Goal: Use online tool/utility: Utilize a website feature to perform a specific function

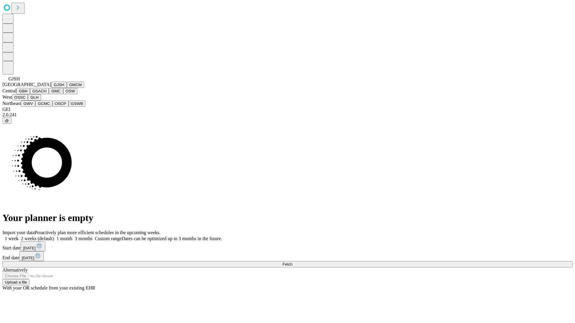
click at [51, 88] on button "GJSH" at bounding box center [59, 85] width 16 height 6
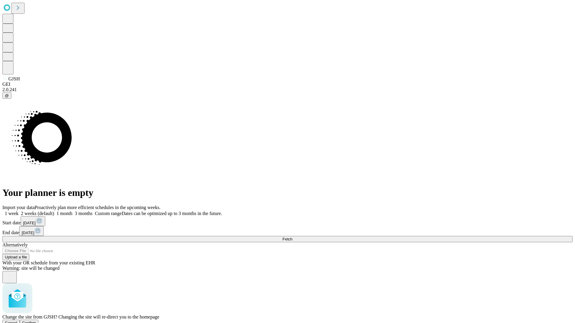
click at [36, 321] on span "Confirm" at bounding box center [29, 323] width 14 height 4
click at [54, 211] on label "2 weeks (default)" at bounding box center [37, 213] width 36 height 5
click at [292, 237] on span "Fetch" at bounding box center [287, 239] width 10 height 4
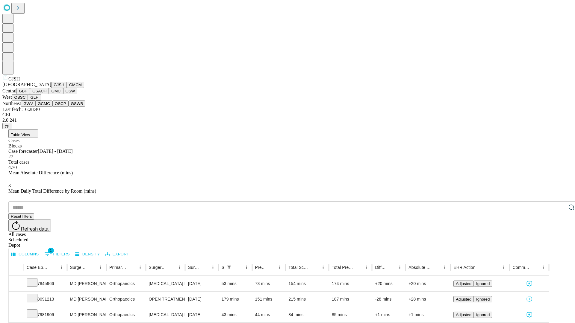
click at [67, 88] on button "GMCM" at bounding box center [75, 85] width 17 height 6
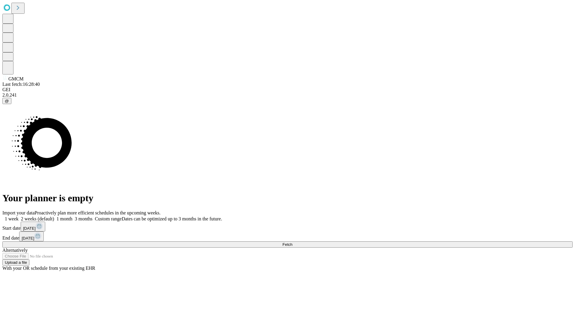
click at [292, 242] on span "Fetch" at bounding box center [287, 244] width 10 height 4
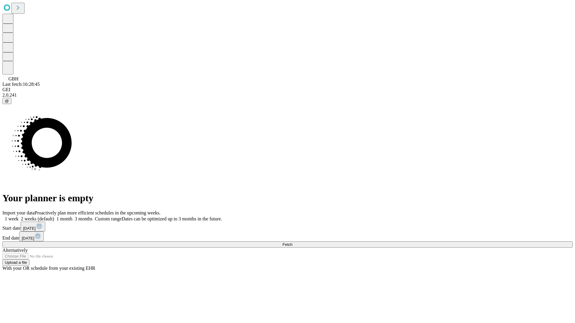
click at [54, 216] on label "2 weeks (default)" at bounding box center [37, 218] width 36 height 5
click at [292, 242] on span "Fetch" at bounding box center [287, 244] width 10 height 4
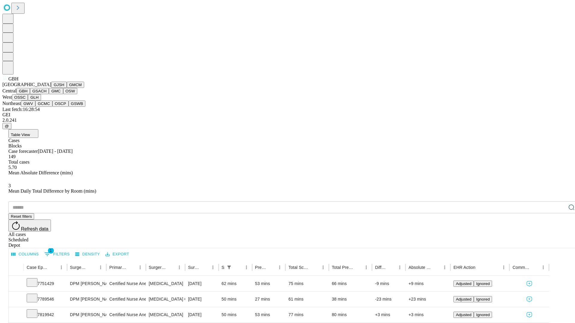
click at [46, 94] on button "GSACH" at bounding box center [39, 91] width 19 height 6
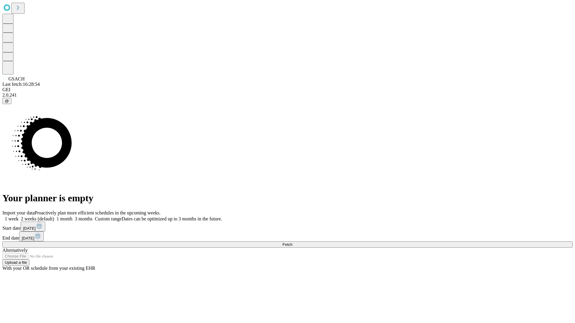
click at [54, 216] on label "2 weeks (default)" at bounding box center [37, 218] width 36 height 5
click at [292, 242] on span "Fetch" at bounding box center [287, 244] width 10 height 4
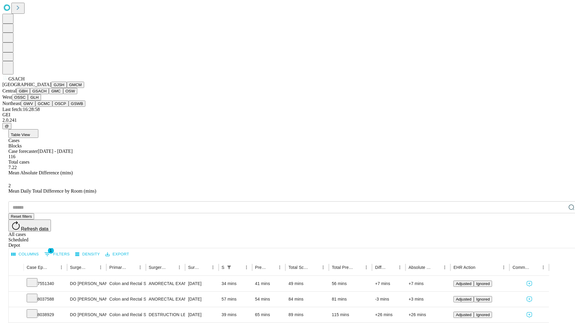
click at [49, 94] on button "GMC" at bounding box center [56, 91] width 14 height 6
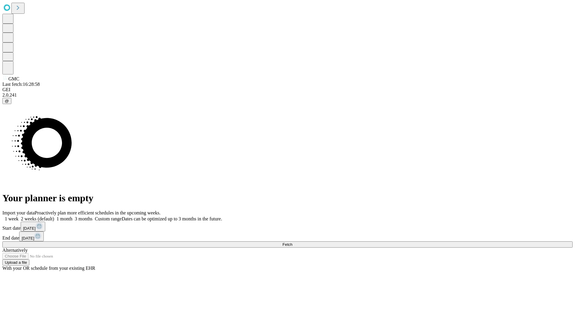
click at [54, 216] on label "2 weeks (default)" at bounding box center [37, 218] width 36 height 5
click at [292, 242] on span "Fetch" at bounding box center [287, 244] width 10 height 4
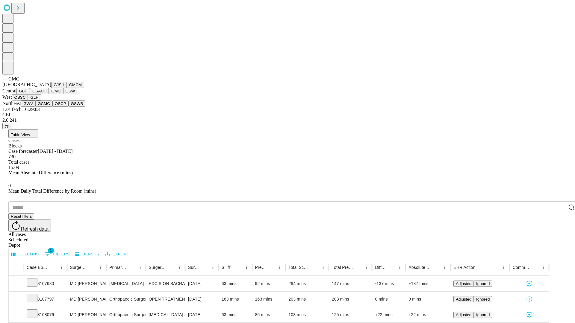
click at [63, 94] on button "OSW" at bounding box center [70, 91] width 14 height 6
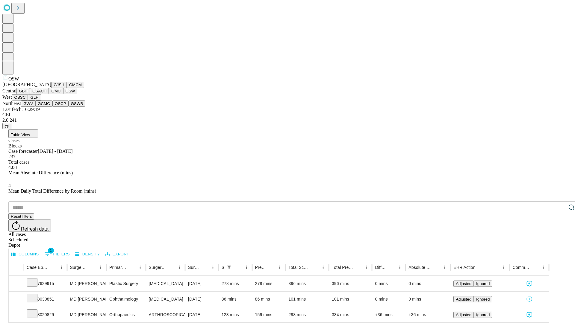
click at [28, 101] on button "OSSC" at bounding box center [20, 97] width 16 height 6
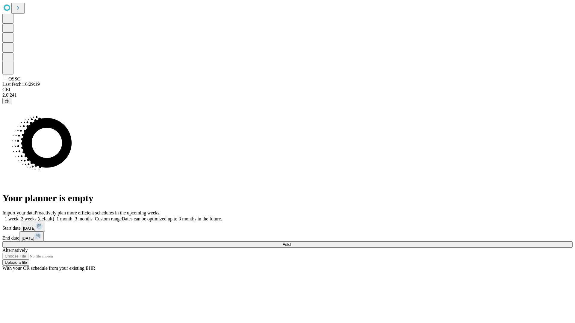
click at [54, 216] on label "2 weeks (default)" at bounding box center [37, 218] width 36 height 5
click at [292, 242] on span "Fetch" at bounding box center [287, 244] width 10 height 4
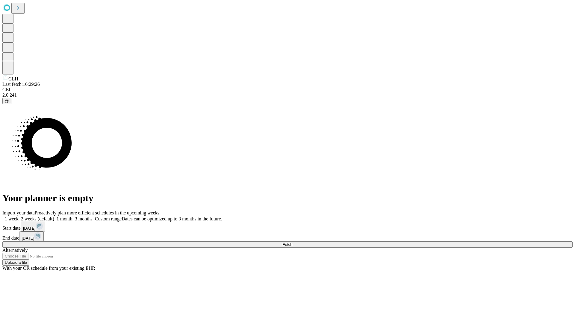
click at [54, 216] on label "2 weeks (default)" at bounding box center [37, 218] width 36 height 5
click at [292, 242] on span "Fetch" at bounding box center [287, 244] width 10 height 4
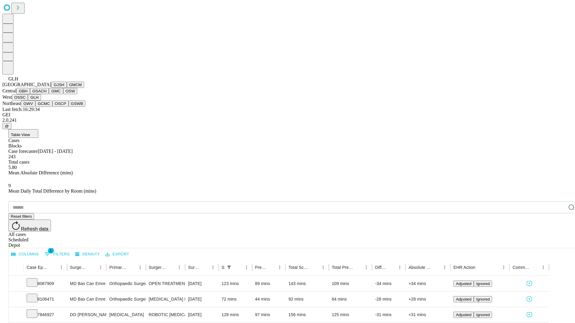
click at [35, 107] on button "GWV" at bounding box center [28, 104] width 14 height 6
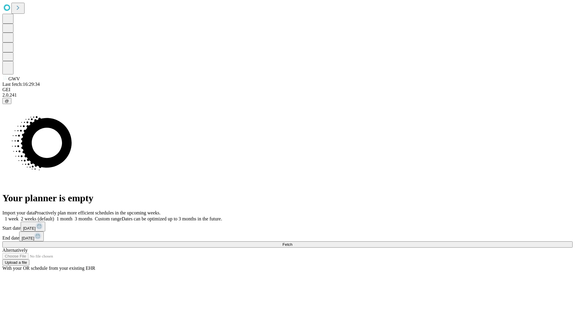
click at [292, 242] on span "Fetch" at bounding box center [287, 244] width 10 height 4
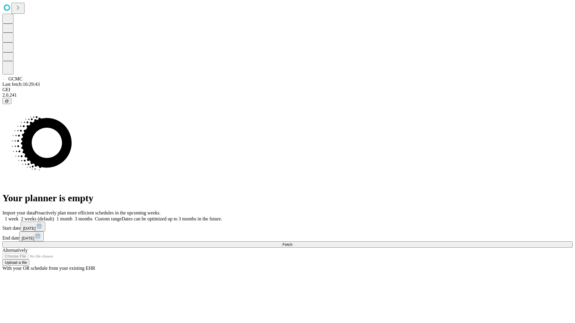
click at [292, 242] on span "Fetch" at bounding box center [287, 244] width 10 height 4
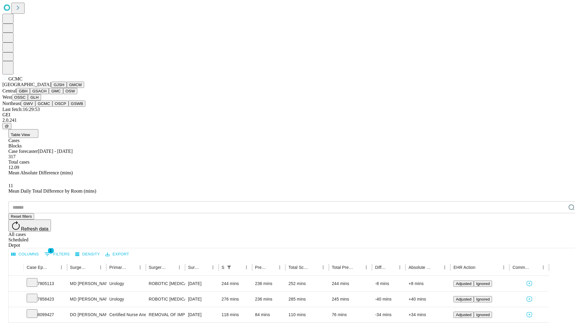
click at [52, 107] on button "OSCP" at bounding box center [60, 104] width 16 height 6
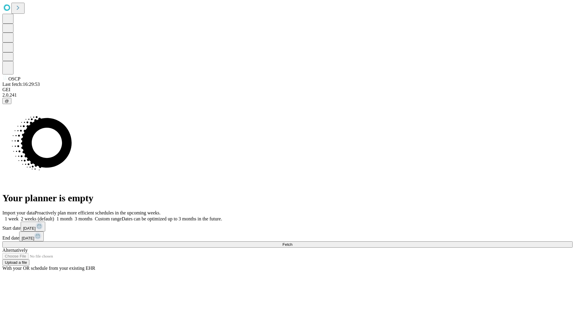
click at [54, 216] on label "2 weeks (default)" at bounding box center [37, 218] width 36 height 5
click at [292, 242] on span "Fetch" at bounding box center [287, 244] width 10 height 4
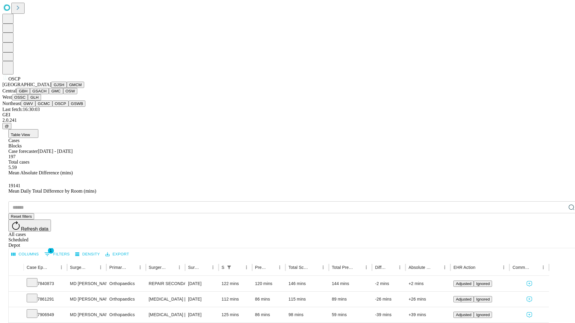
click at [69, 107] on button "GSWB" at bounding box center [77, 104] width 17 height 6
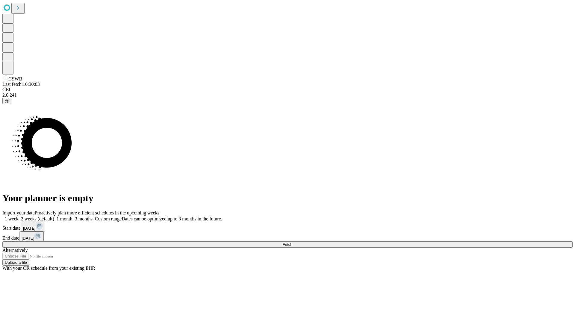
click at [54, 216] on label "2 weeks (default)" at bounding box center [37, 218] width 36 height 5
click at [292, 242] on span "Fetch" at bounding box center [287, 244] width 10 height 4
